Goal: Use online tool/utility: Utilize a website feature to perform a specific function

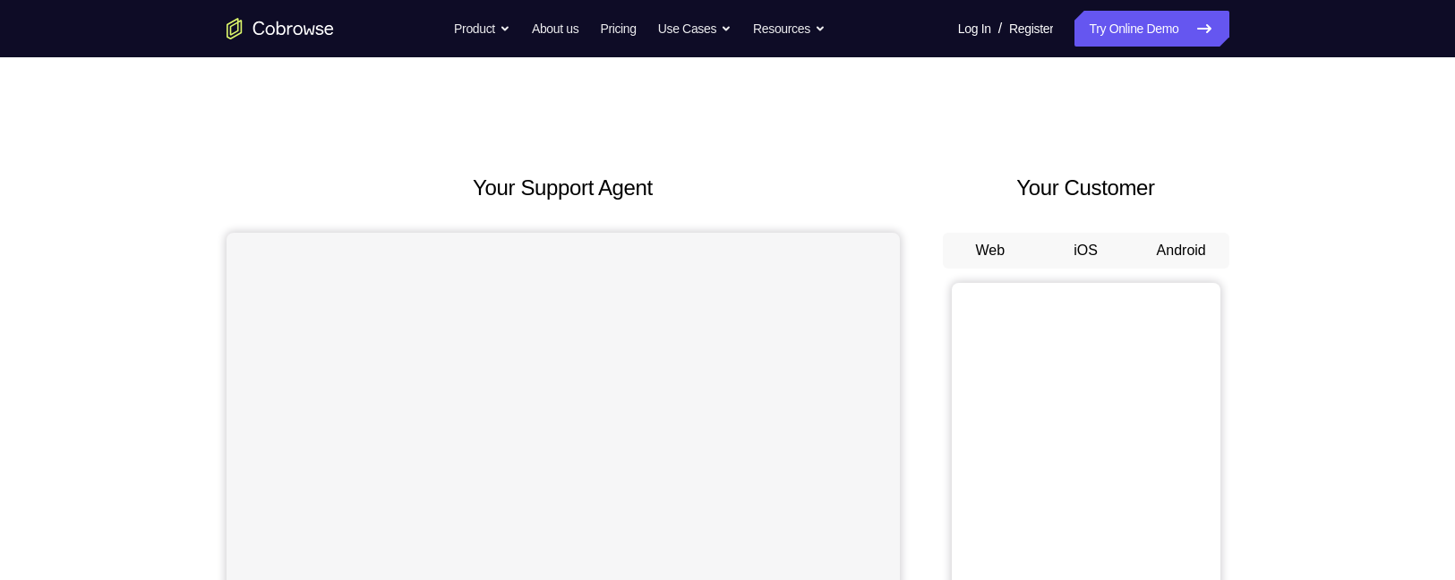
click at [1184, 251] on button "Android" at bounding box center [1182, 251] width 96 height 36
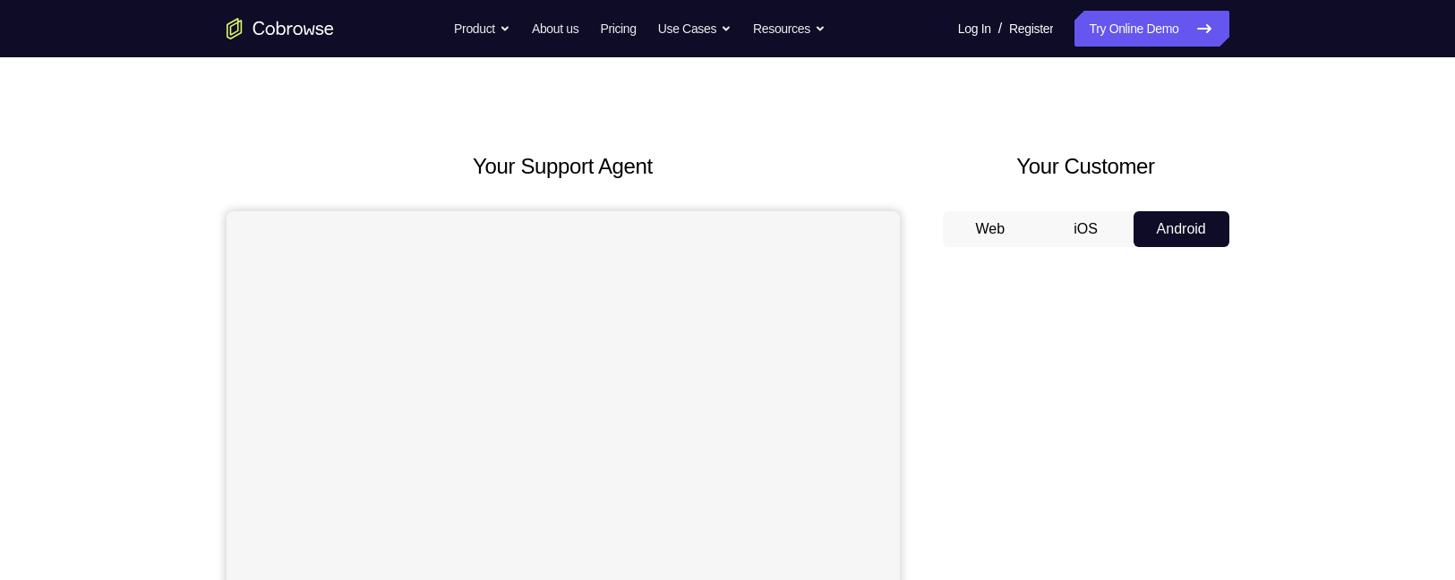
scroll to position [12, 0]
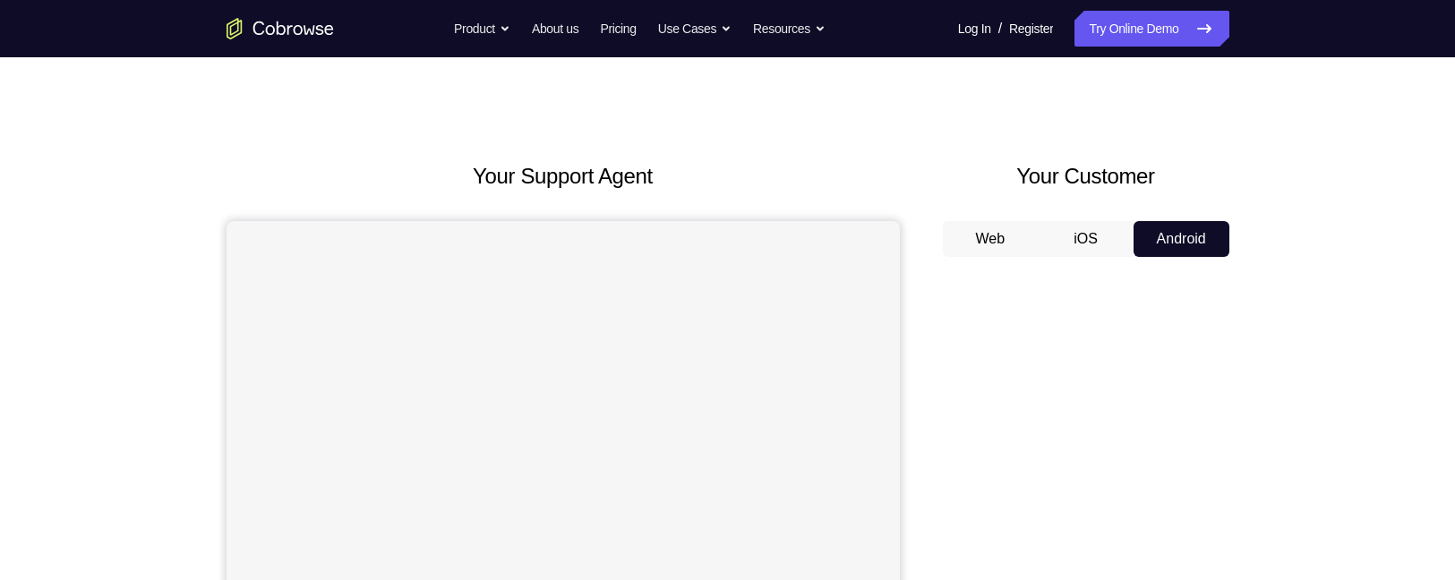
click at [1092, 237] on button "iOS" at bounding box center [1086, 239] width 96 height 36
click at [1181, 239] on button "Android" at bounding box center [1182, 239] width 96 height 36
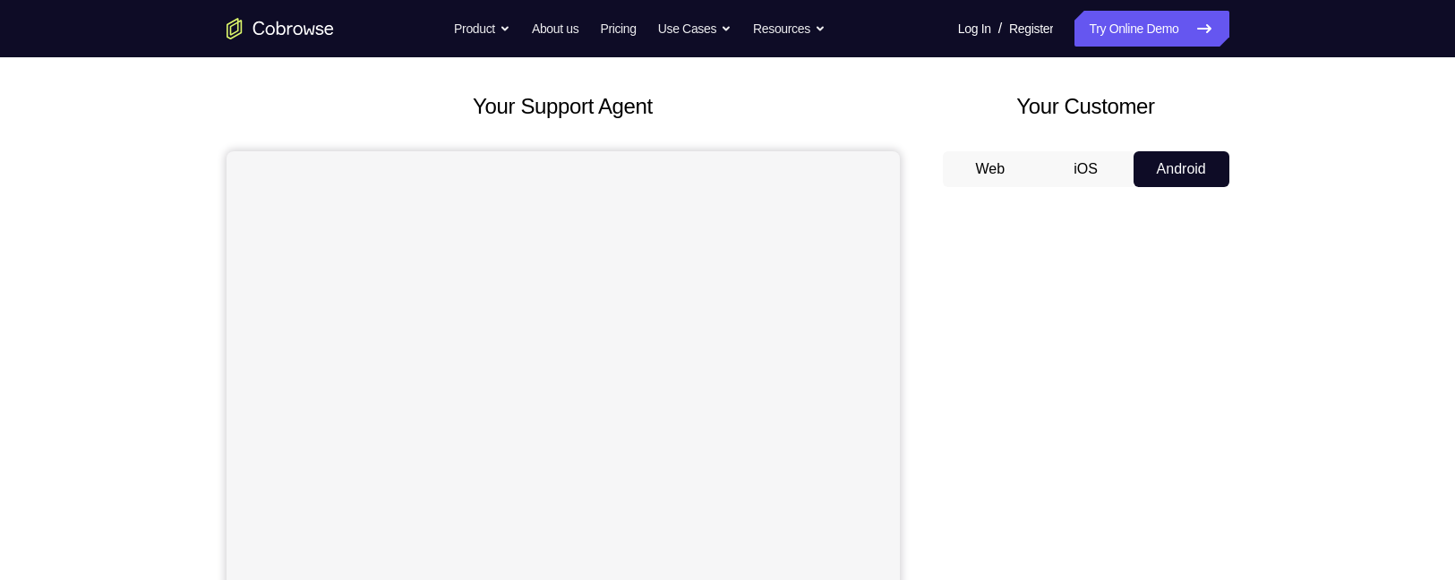
scroll to position [193, 0]
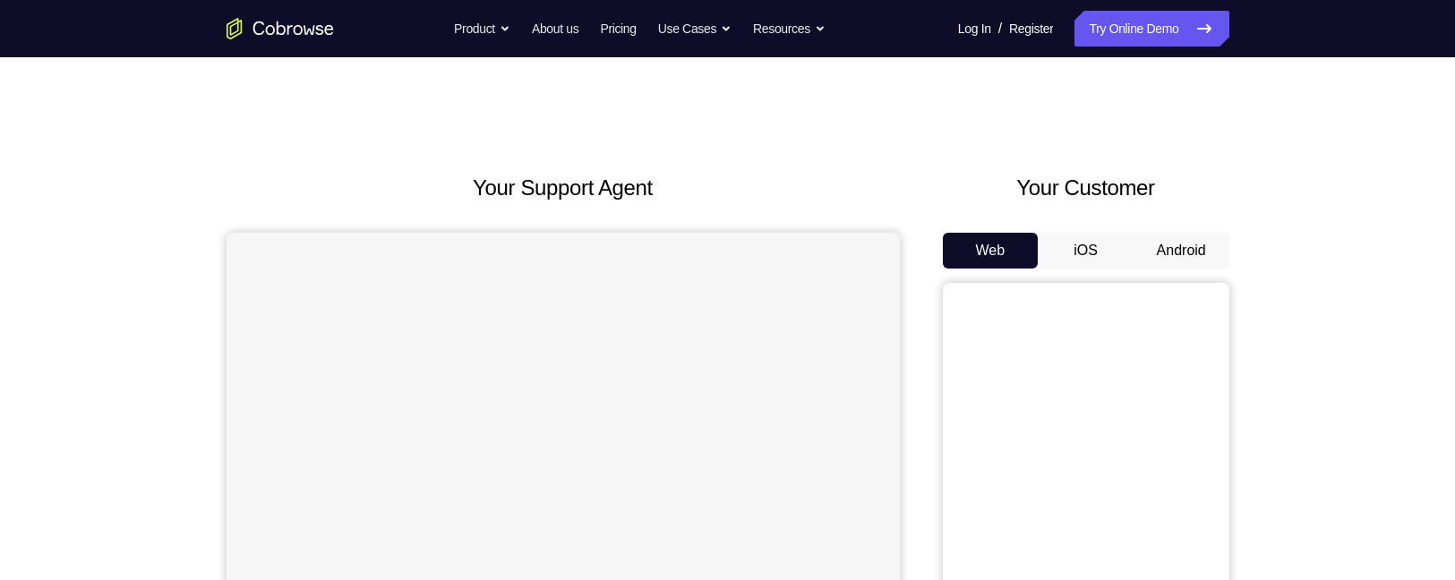
click at [1175, 255] on button "Android" at bounding box center [1182, 251] width 96 height 36
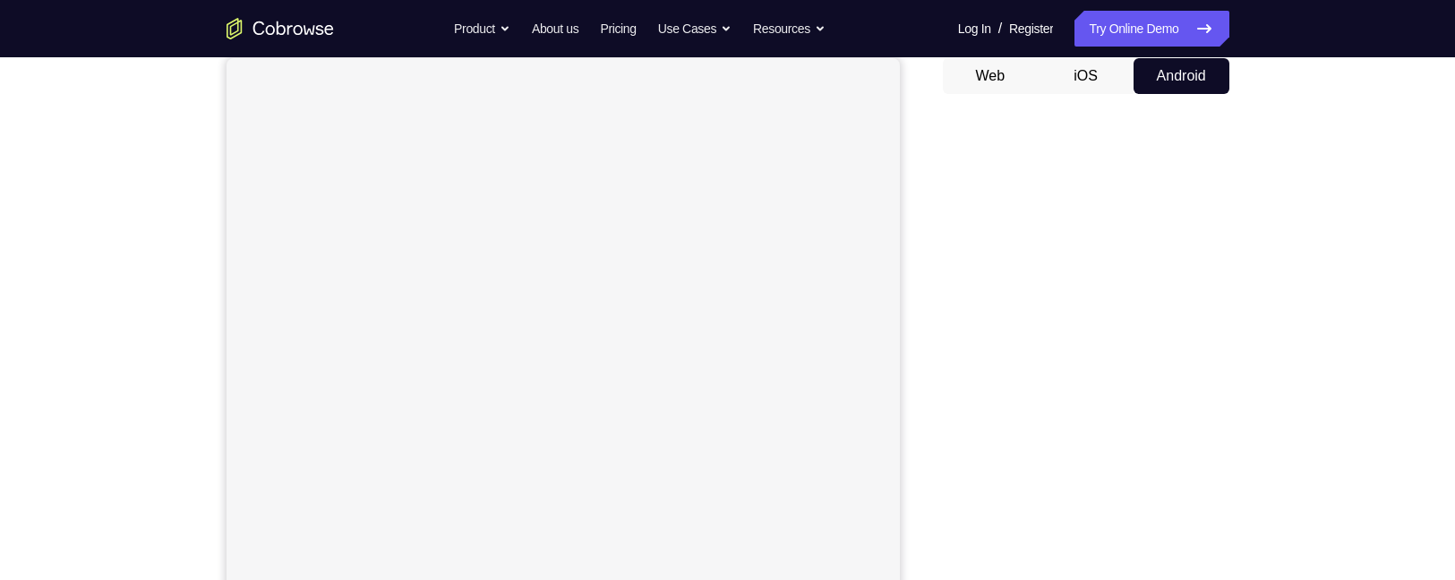
scroll to position [176, 0]
click at [1097, 73] on button "iOS" at bounding box center [1086, 74] width 96 height 36
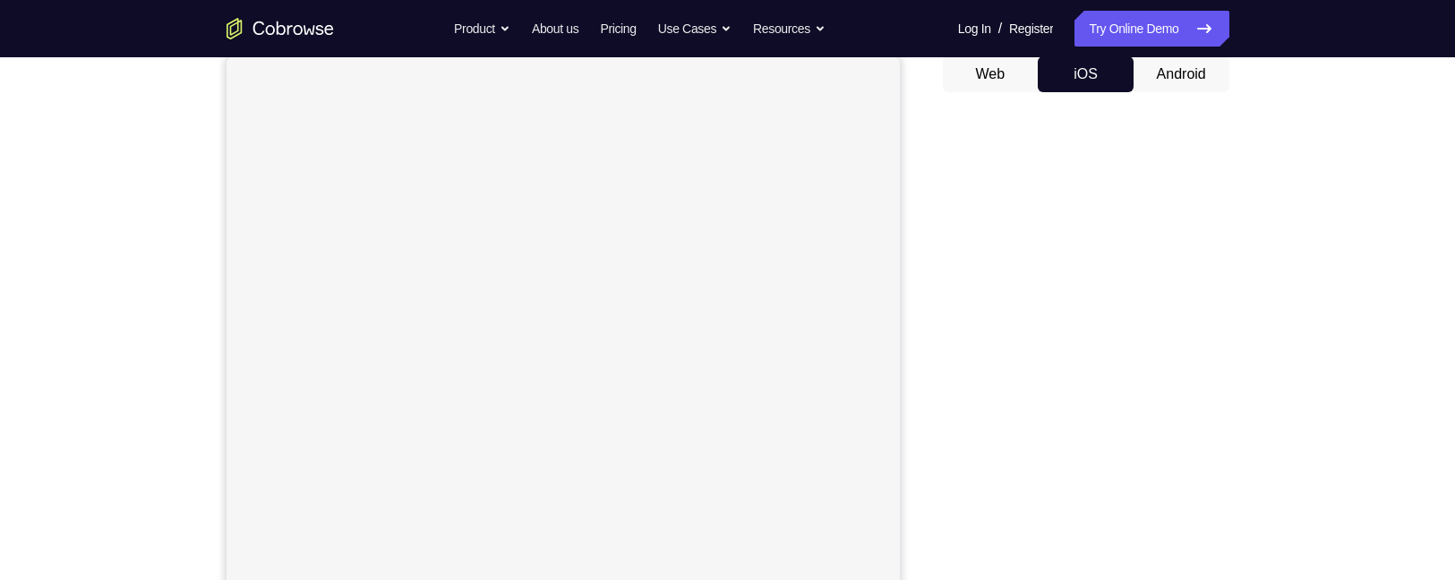
click at [1185, 82] on button "Android" at bounding box center [1182, 74] width 96 height 36
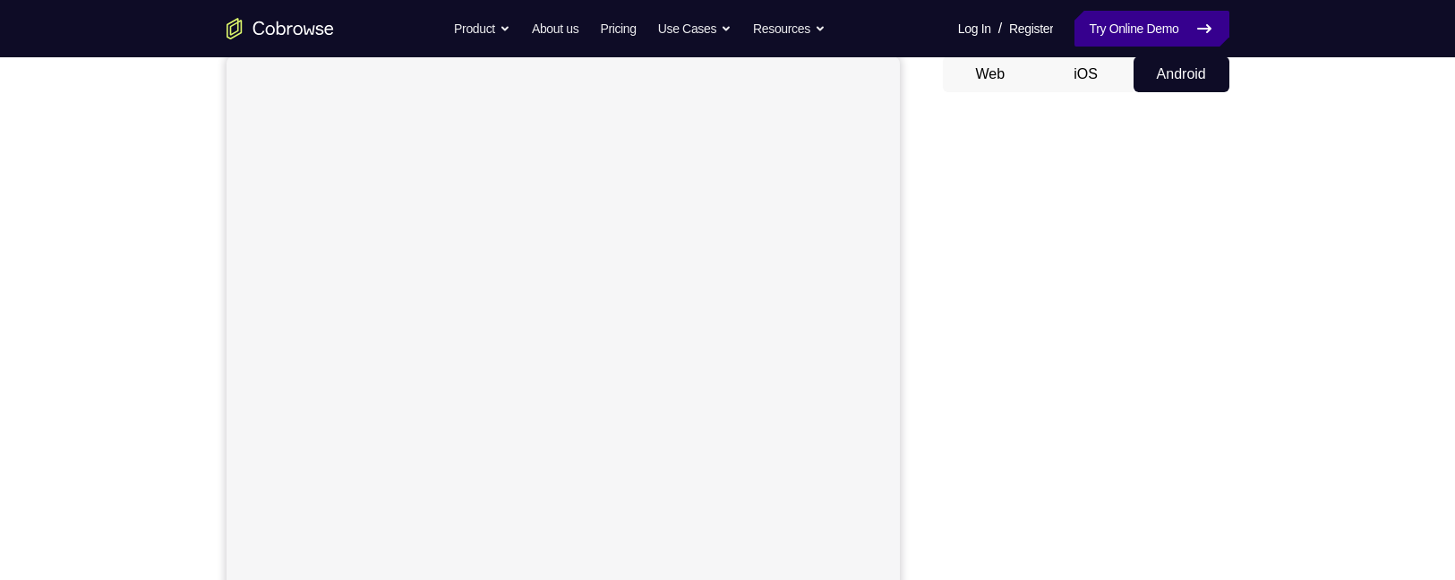
click at [1100, 34] on link "Try Online Demo" at bounding box center [1151, 29] width 154 height 36
click at [1087, 58] on button "iOS" at bounding box center [1086, 74] width 96 height 36
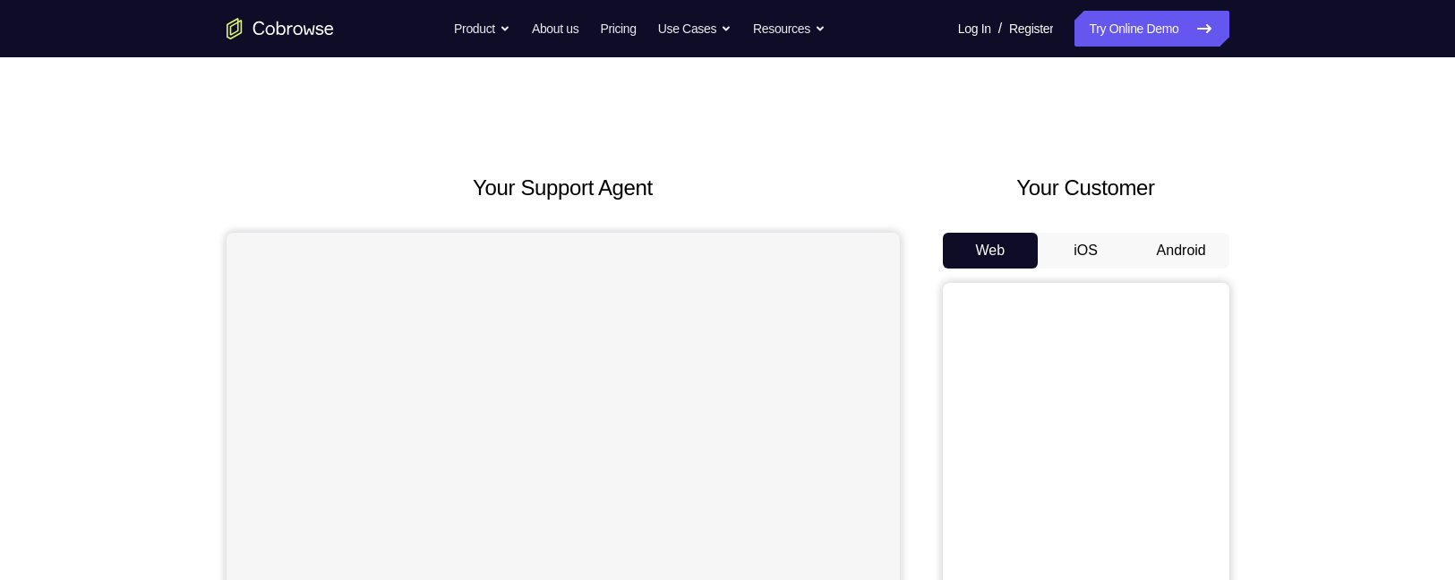
click at [1176, 244] on button "Android" at bounding box center [1182, 251] width 96 height 36
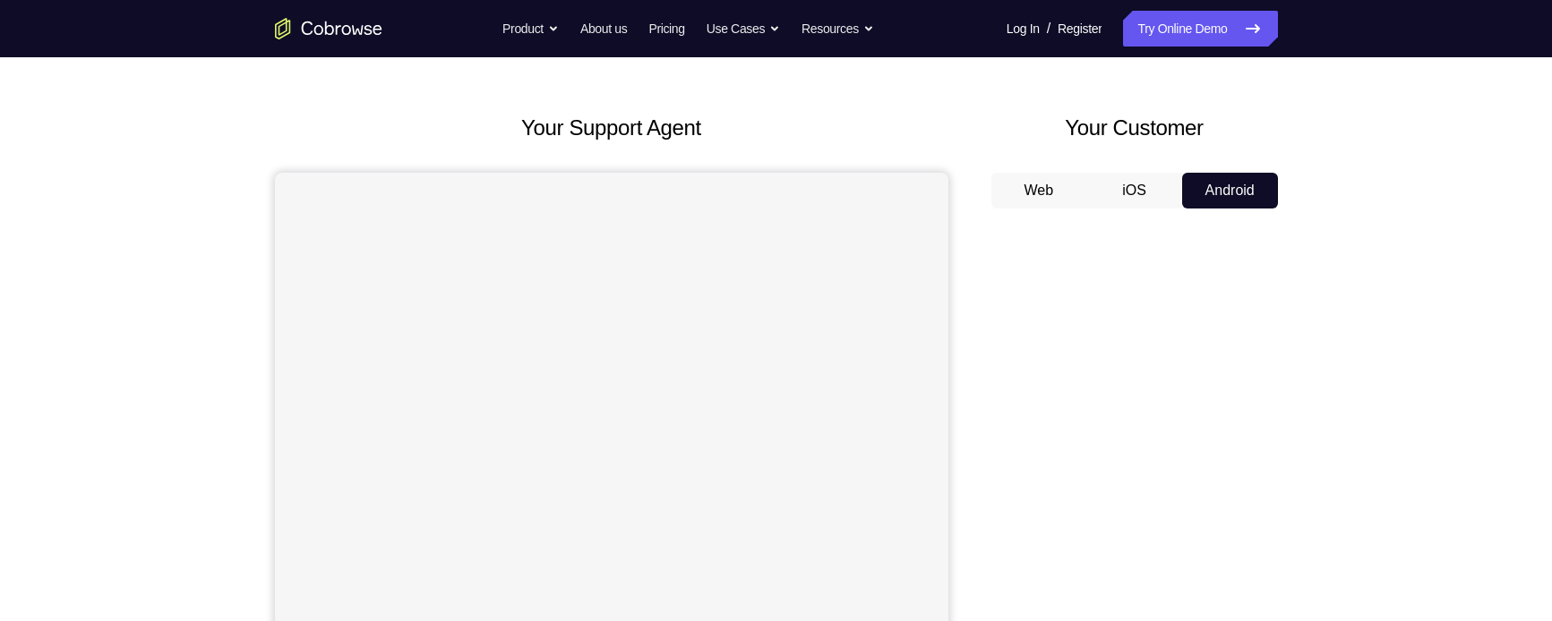
scroll to position [61, 0]
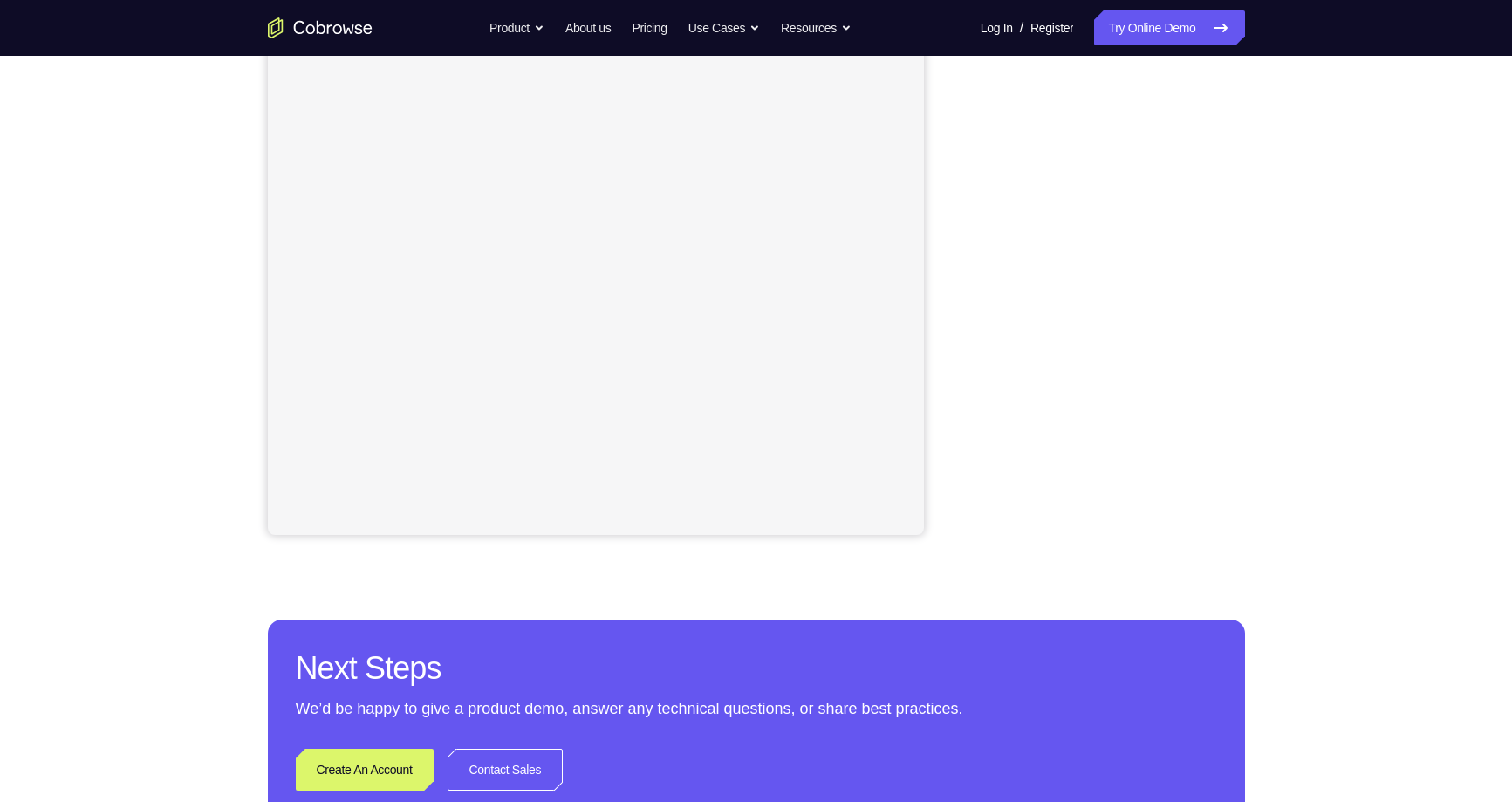
scroll to position [279, 0]
